Goal: Information Seeking & Learning: Learn about a topic

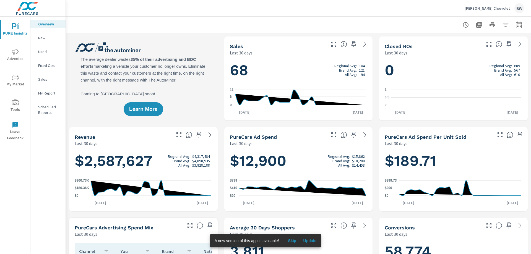
scroll to position [104, 0]
click at [305, 241] on span "Update" at bounding box center [309, 240] width 13 height 5
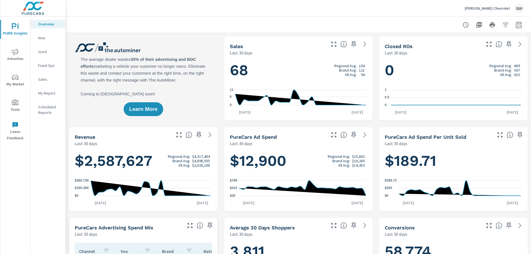
scroll to position [104, 0]
click at [15, 79] on icon "nav menu" at bounding box center [15, 77] width 7 height 5
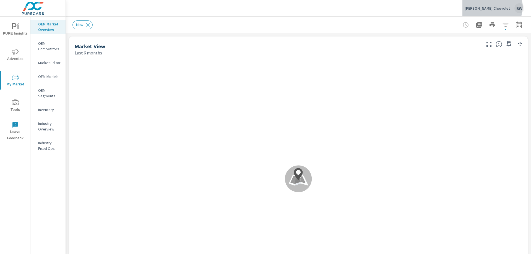
click at [496, 7] on p "Chuck Hutton Chevrolet" at bounding box center [486, 8] width 45 height 5
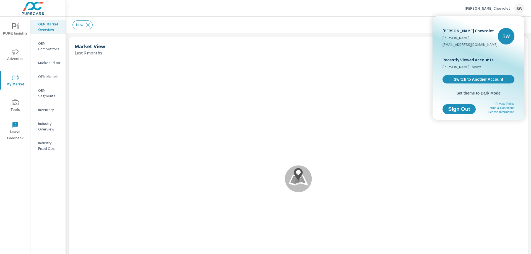
click at [496, 8] on div at bounding box center [265, 127] width 531 height 254
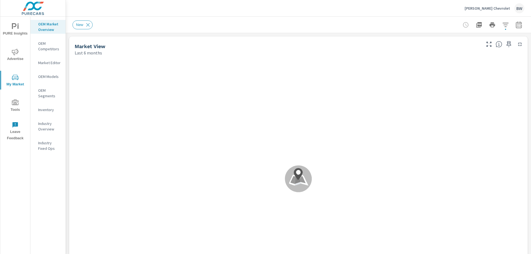
click at [321, 152] on div ".map-bw_svg__st2{fill:#fdfefe}.map-bw_svg__st4{fill:#999}" at bounding box center [298, 179] width 454 height 242
click at [483, 9] on p "Chuck Hutton Chevrolet" at bounding box center [486, 8] width 45 height 5
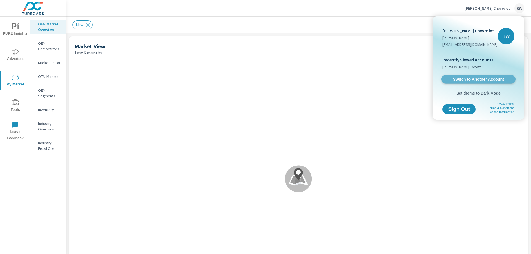
click at [466, 80] on span "Switch to Another Account" at bounding box center [478, 79] width 68 height 5
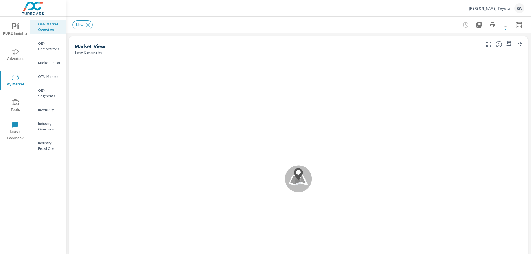
click at [15, 24] on icon "nav menu" at bounding box center [15, 26] width 7 height 7
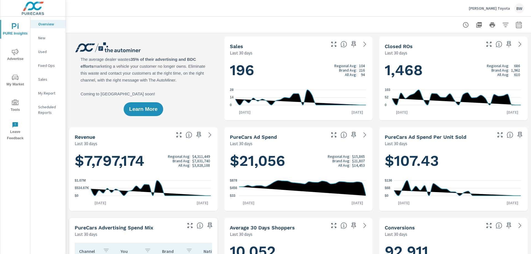
click at [16, 80] on icon "nav menu" at bounding box center [15, 77] width 7 height 7
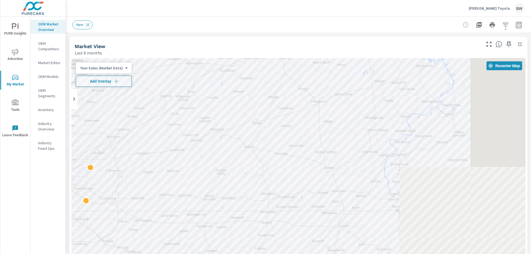
drag, startPoint x: 427, startPoint y: 94, endPoint x: 134, endPoint y: 132, distance: 295.2
click at [134, 132] on div "2" at bounding box center [298, 170] width 454 height 224
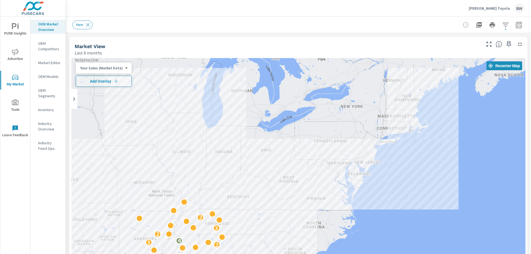
drag, startPoint x: 469, startPoint y: 125, endPoint x: 247, endPoint y: 216, distance: 239.7
click at [247, 216] on div "2 2 3 4 2 3 2" at bounding box center [298, 170] width 454 height 224
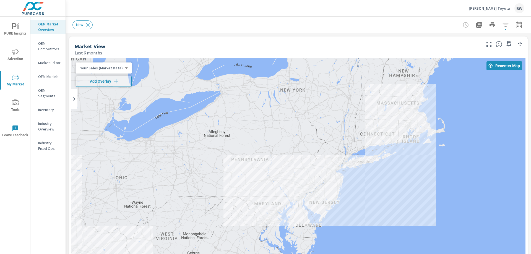
drag, startPoint x: 381, startPoint y: 119, endPoint x: 374, endPoint y: 162, distance: 43.7
click at [375, 162] on div "2 2 2 2" at bounding box center [298, 170] width 454 height 224
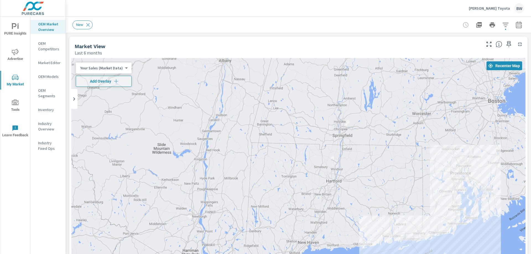
drag, startPoint x: 381, startPoint y: 122, endPoint x: 360, endPoint y: 171, distance: 52.8
click at [361, 169] on div at bounding box center [298, 170] width 454 height 224
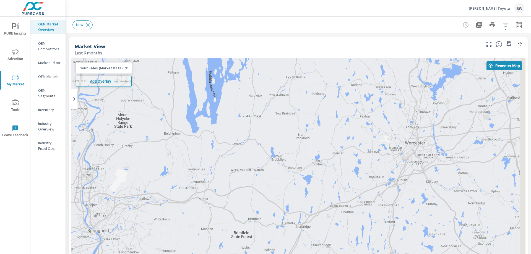
drag, startPoint x: 395, startPoint y: 127, endPoint x: 255, endPoint y: 233, distance: 176.1
click at [258, 243] on div at bounding box center [298, 170] width 454 height 224
click at [377, 143] on div at bounding box center [298, 170] width 454 height 224
click at [381, 138] on div at bounding box center [298, 170] width 454 height 224
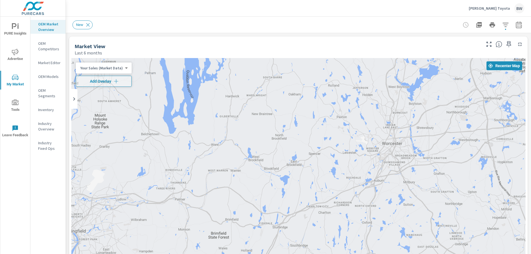
drag, startPoint x: 367, startPoint y: 137, endPoint x: 318, endPoint y: 138, distance: 49.8
click at [318, 138] on div at bounding box center [298, 170] width 454 height 224
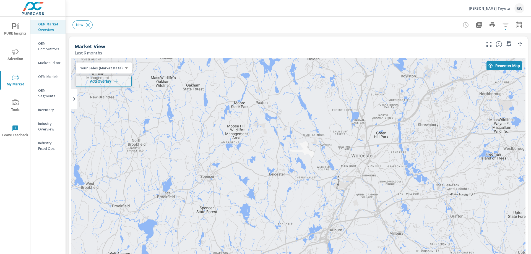
click at [339, 129] on div at bounding box center [298, 170] width 454 height 224
click at [337, 130] on div at bounding box center [298, 170] width 454 height 224
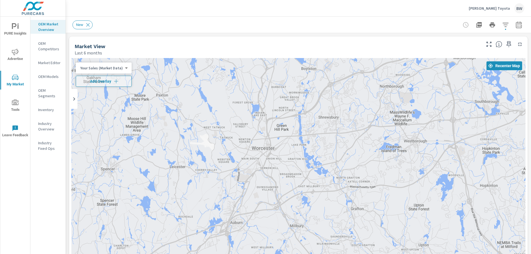
drag, startPoint x: 412, startPoint y: 130, endPoint x: 281, endPoint y: 121, distance: 130.8
click at [281, 121] on div at bounding box center [298, 170] width 454 height 224
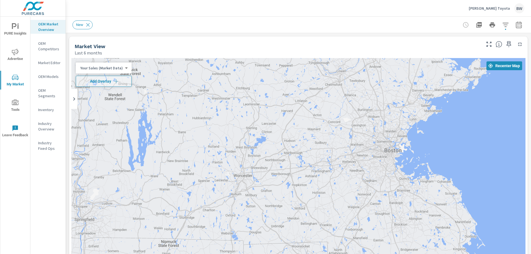
drag, startPoint x: 360, startPoint y: 104, endPoint x: 338, endPoint y: 156, distance: 56.4
click at [337, 158] on div at bounding box center [298, 170] width 454 height 224
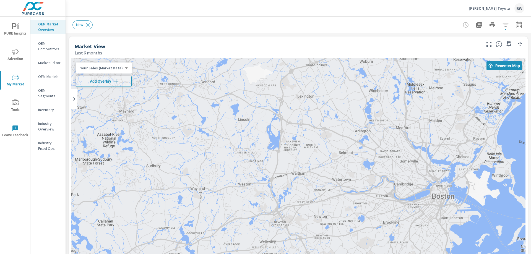
drag, startPoint x: 406, startPoint y: 174, endPoint x: 385, endPoint y: 115, distance: 62.2
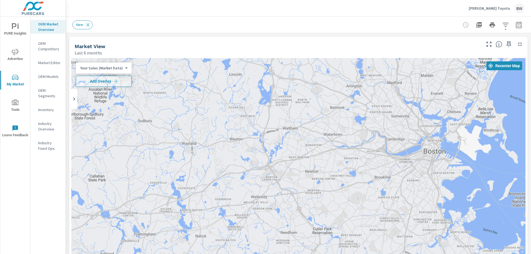
drag, startPoint x: 401, startPoint y: 173, endPoint x: 397, endPoint y: 145, distance: 27.9
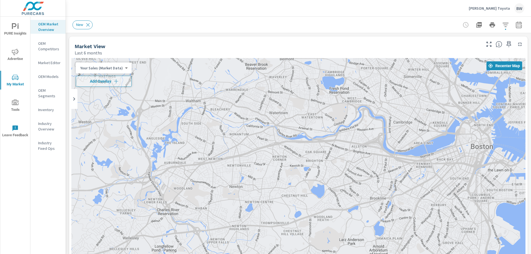
drag, startPoint x: 391, startPoint y: 164, endPoint x: 386, endPoint y: 140, distance: 24.8
click at [386, 140] on div at bounding box center [298, 170] width 454 height 224
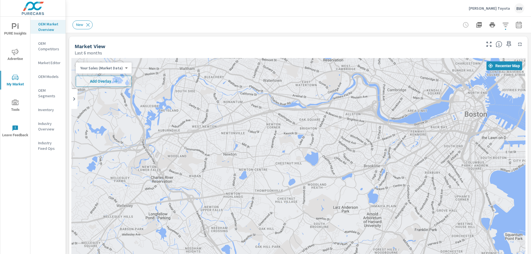
click at [410, 144] on div at bounding box center [298, 170] width 454 height 224
click at [94, 82] on span "Add Overlay" at bounding box center [103, 81] width 51 height 6
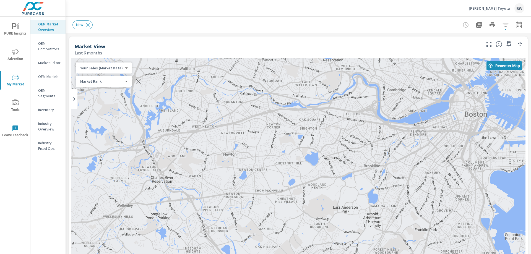
click at [440, 160] on div at bounding box center [298, 170] width 454 height 224
click at [440, 154] on div at bounding box center [298, 170] width 454 height 224
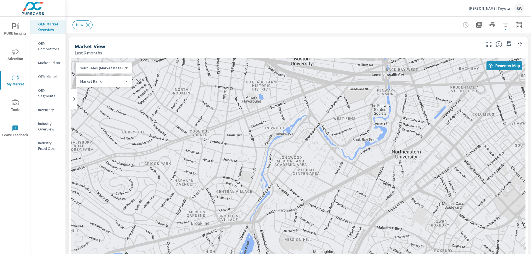
click at [271, 117] on div at bounding box center [298, 170] width 454 height 224
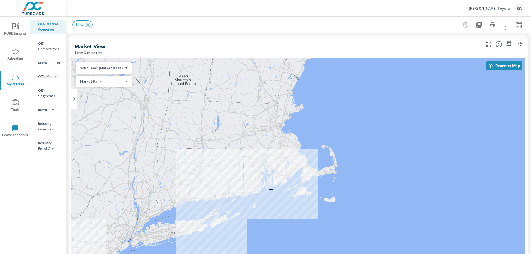
drag, startPoint x: 191, startPoint y: 127, endPoint x: 349, endPoint y: 111, distance: 158.8
click at [339, 114] on div "— — — — —" at bounding box center [298, 170] width 454 height 224
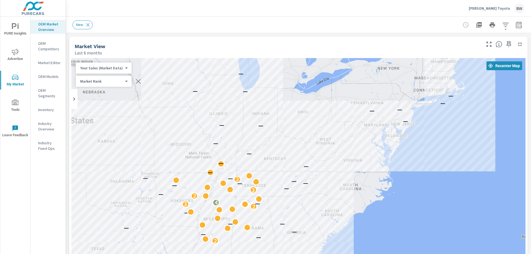
drag, startPoint x: 266, startPoint y: 186, endPoint x: 271, endPoint y: 115, distance: 70.6
click at [269, 125] on div "— — — — — — — — — 2 — — — — — — — 2 3 — 4 — 2 — 3 — — — — — 2 — — — — — — — — —…" at bounding box center [298, 170] width 454 height 224
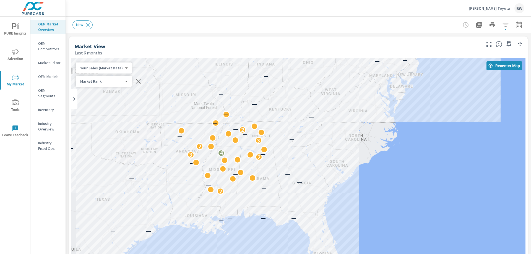
click at [225, 115] on p "—" at bounding box center [226, 113] width 5 height 7
click at [224, 115] on p "—" at bounding box center [226, 113] width 5 height 7
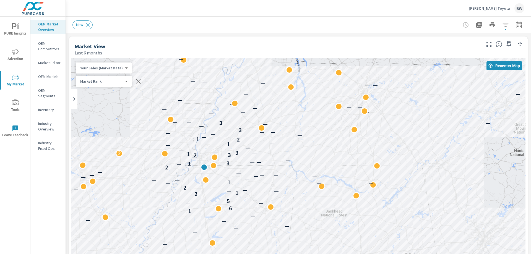
drag, startPoint x: 243, startPoint y: 151, endPoint x: 258, endPoint y: 95, distance: 58.3
click at [258, 96] on div "— — — — — — — — — — — — — — — — — — — — 1 6 — — — 5 — — 2 1 — — — — 2 — — — 1 —…" at bounding box center [298, 170] width 454 height 224
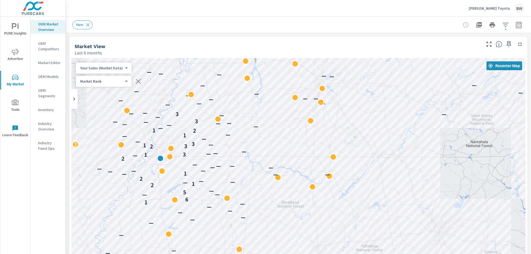
drag, startPoint x: 410, startPoint y: 118, endPoint x: 355, endPoint y: 126, distance: 55.8
click at [355, 126] on div "— — — — — — — — — — — — — — — — — — — — 1 6 — — — 5 — — 2 1 — — — — 2 — — — 1 —…" at bounding box center [298, 170] width 454 height 224
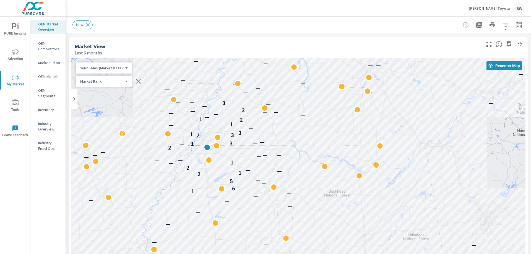
drag, startPoint x: 231, startPoint y: 139, endPoint x: 272, endPoint y: 126, distance: 42.8
click at [272, 126] on div "— — — — — — — — — — — — — — — — — — — — 1 6 — — — 5 — — 2 1 — — — — 2 — — — 1 —…" at bounding box center [298, 170] width 454 height 224
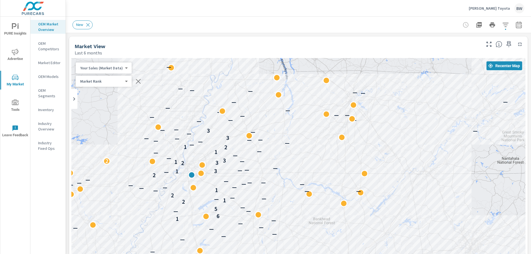
drag, startPoint x: 404, startPoint y: 108, endPoint x: 384, endPoint y: 139, distance: 37.2
click at [384, 139] on div "— — — — — — — — — — — — — — — — — — — — — — — 1 6 — — — 5 — — 2 1 — — — — 2 — —…" at bounding box center [298, 170] width 454 height 224
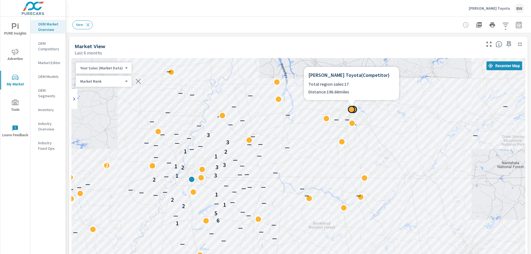
click at [351, 108] on div at bounding box center [351, 109] width 7 height 7
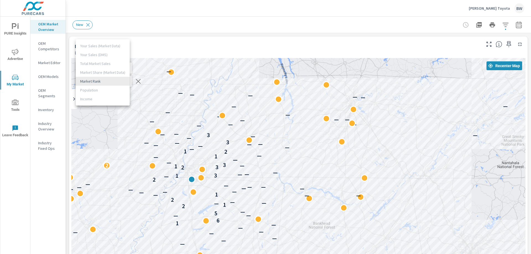
click at [119, 83] on body "PURE Insights Advertise My Market Tools Leave Feedback OEM Market Overview OEM …" at bounding box center [265, 127] width 531 height 254
click at [168, 49] on div at bounding box center [265, 127] width 531 height 254
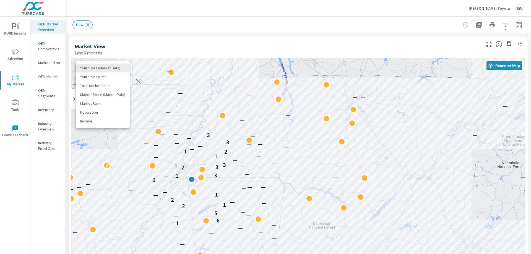
click at [110, 69] on body "PURE Insights Advertise My Market Tools Leave Feedback OEM Market Overview OEM …" at bounding box center [265, 127] width 531 height 254
click at [101, 75] on li "Your Sales (DMS)" at bounding box center [103, 76] width 54 height 9
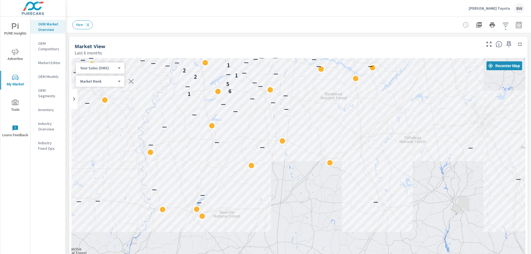
drag, startPoint x: 349, startPoint y: 230, endPoint x: 361, endPoint y: 100, distance: 130.2
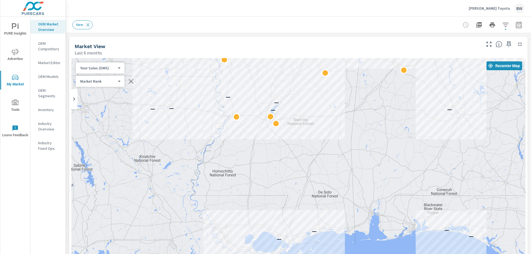
drag, startPoint x: 247, startPoint y: 198, endPoint x: 321, endPoint y: 106, distance: 118.7
click at [321, 106] on div "— — — — — — — — — — — — — — — — — — — — — — — — — — — — 1 6 — — — 5 — — 2 1 — —…" at bounding box center [298, 170] width 454 height 224
